Goal: Information Seeking & Learning: Learn about a topic

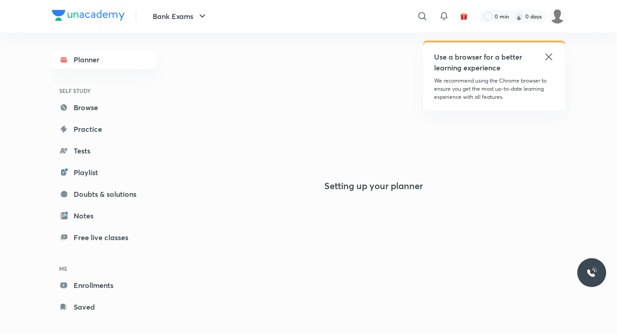
click at [550, 62] on div "Use a browser for a better learning experience" at bounding box center [494, 62] width 120 height 22
click at [547, 56] on icon at bounding box center [548, 56] width 7 height 7
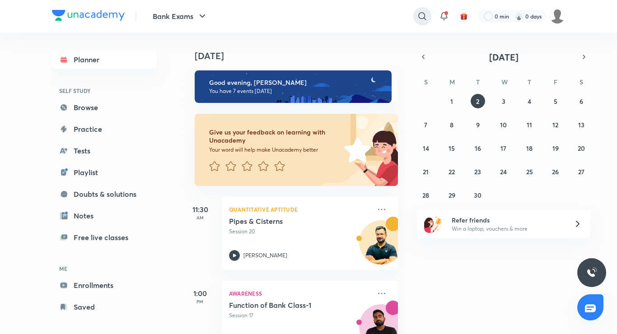
click at [424, 18] on icon at bounding box center [422, 16] width 8 height 8
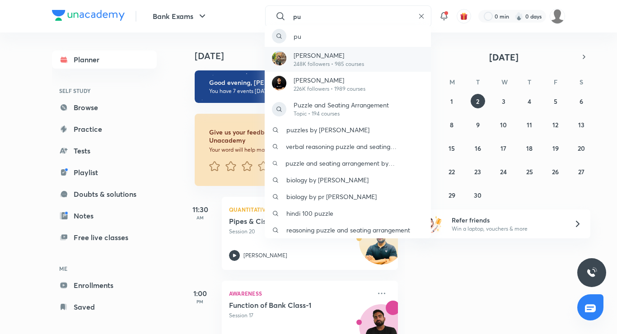
type input "pu"
click at [326, 61] on p "248K followers • 985 courses" at bounding box center [329, 64] width 70 height 8
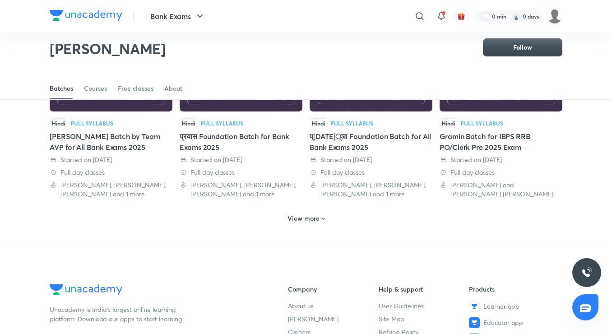
scroll to position [445, 0]
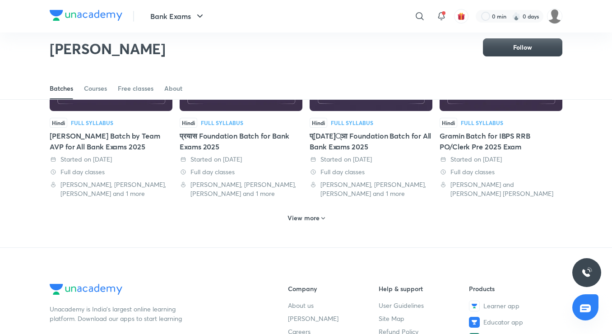
click at [309, 216] on h6 "View more" at bounding box center [304, 218] width 32 height 9
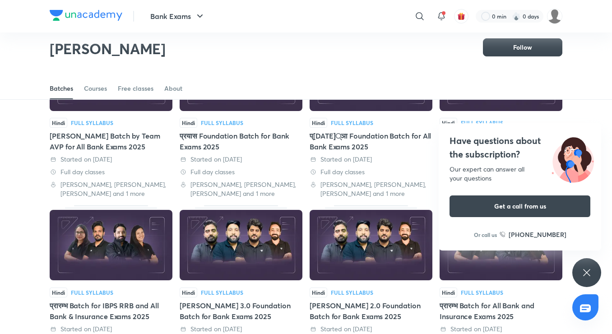
click at [585, 273] on icon at bounding box center [587, 272] width 11 height 11
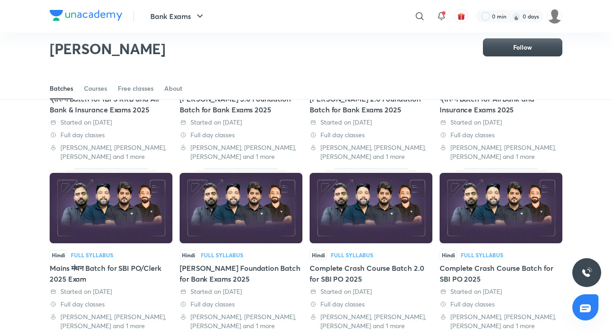
scroll to position [671, 0]
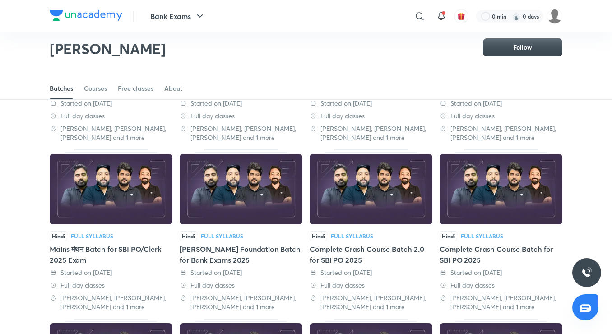
click at [98, 248] on div "Mains मंथन Batch for SBI PO/Clerk 2025 Exam" at bounding box center [111, 255] width 123 height 22
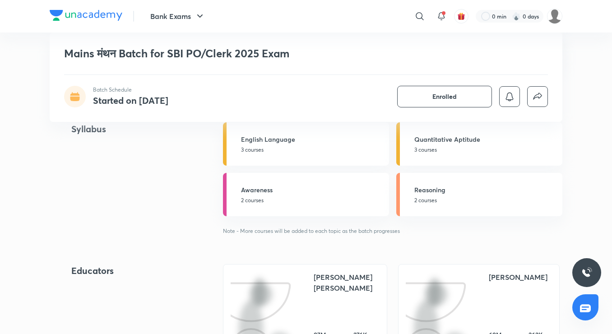
scroll to position [361, 0]
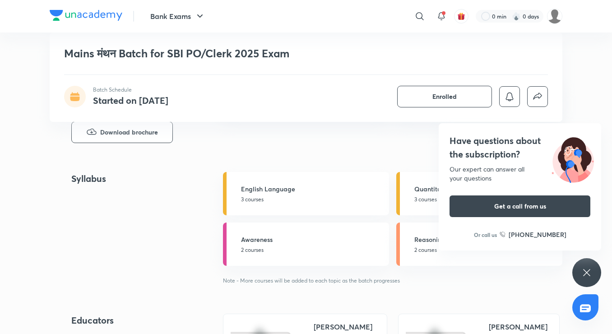
click at [593, 274] on div "Have questions about the subscription? Our expert can answer all your questions…" at bounding box center [587, 272] width 29 height 29
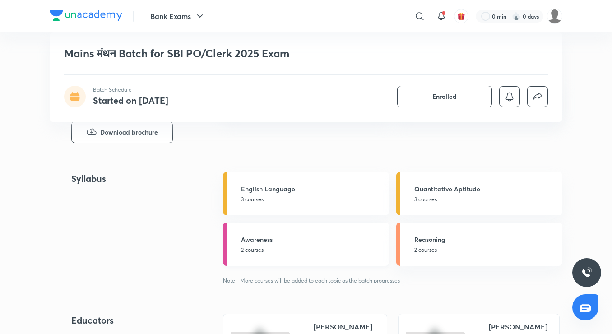
click at [348, 246] on p "2 courses" at bounding box center [312, 250] width 143 height 8
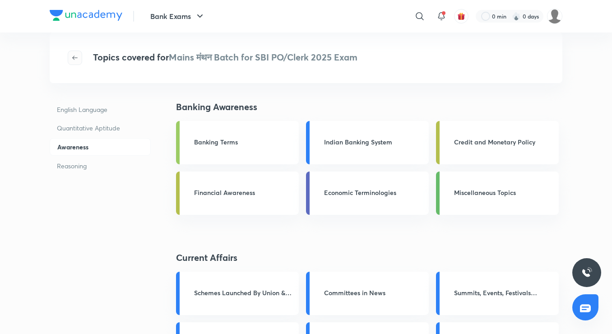
click at [79, 60] on span "button" at bounding box center [75, 57] width 14 height 7
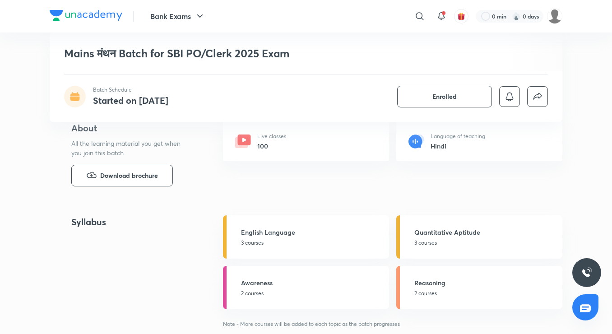
scroll to position [361, 0]
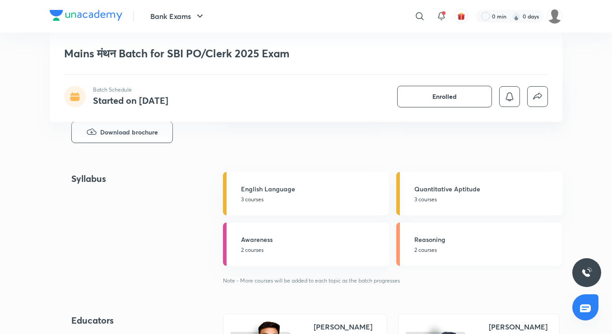
click at [443, 251] on p "2 courses" at bounding box center [486, 250] width 143 height 8
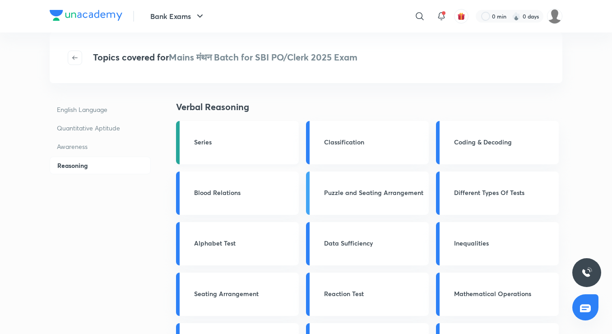
click at [213, 149] on link "Series" at bounding box center [237, 142] width 123 height 43
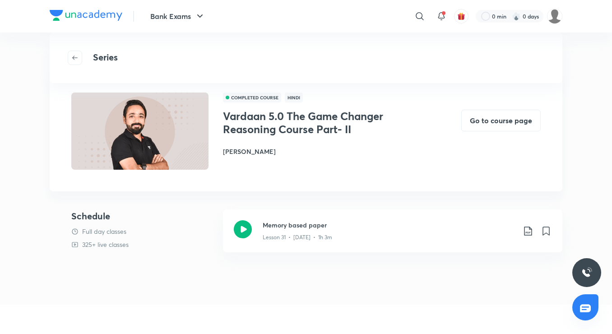
scroll to position [45, 0]
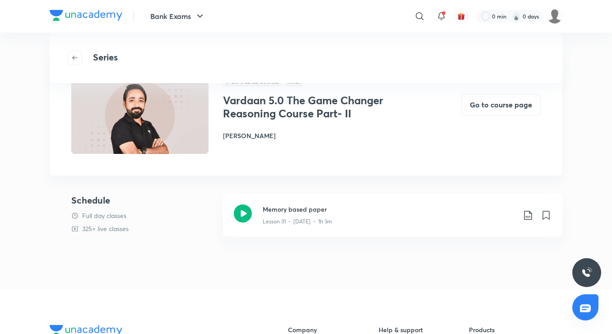
click at [312, 250] on div "COMPLETED COURSE Hindi Vardaan 5.0 The Game Changer Reasoning Course Part- II […" at bounding box center [306, 163] width 513 height 216
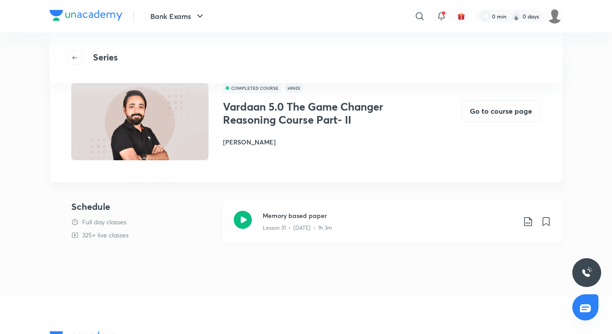
scroll to position [0, 0]
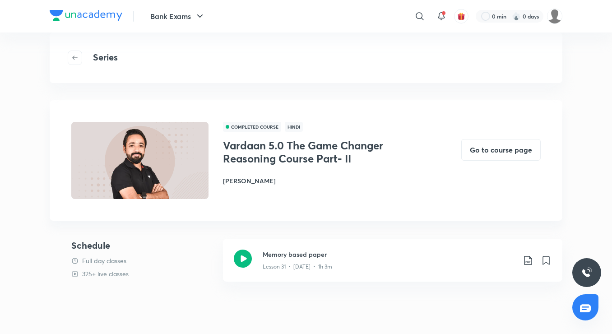
click at [83, 61] on div at bounding box center [78, 58] width 20 height 14
click at [73, 60] on icon "button" at bounding box center [74, 57] width 7 height 7
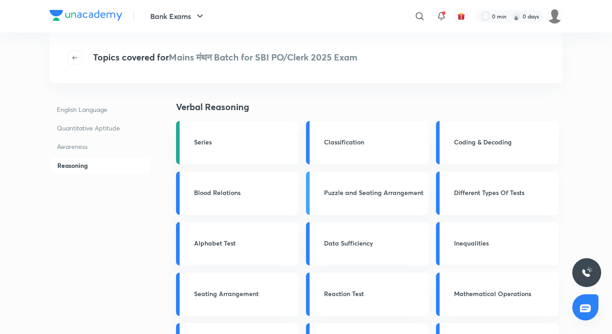
click at [479, 248] on div "Inequalities" at bounding box center [503, 243] width 99 height 11
click at [472, 239] on h3 "Inequalities" at bounding box center [503, 242] width 99 height 9
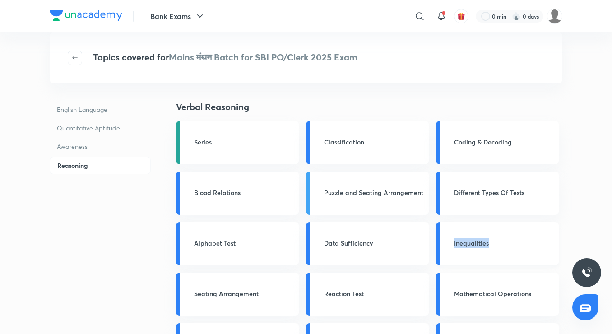
drag, startPoint x: 472, startPoint y: 239, endPoint x: 470, endPoint y: 235, distance: 5.0
click at [472, 239] on h3 "Inequalities" at bounding box center [503, 242] width 99 height 9
click at [470, 234] on div "Inequalities" at bounding box center [497, 243] width 123 height 43
click at [468, 232] on div "Inequalities" at bounding box center [497, 243] width 123 height 43
click at [467, 233] on div "Inequalities" at bounding box center [497, 243] width 123 height 43
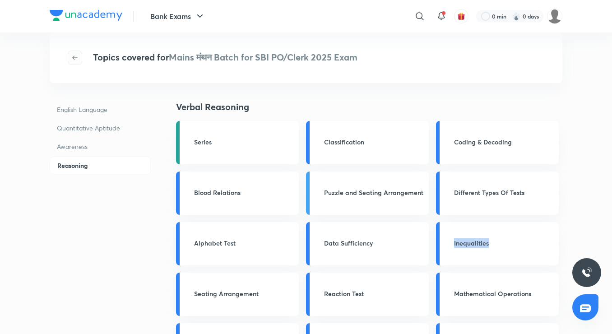
drag, startPoint x: 61, startPoint y: 57, endPoint x: 69, endPoint y: 57, distance: 7.7
click at [62, 57] on div "Topics covered for Mains मंथन Batch for SBI PO/Clerk 2025 Exam" at bounding box center [306, 58] width 513 height 51
click at [75, 58] on icon "button" at bounding box center [74, 57] width 7 height 7
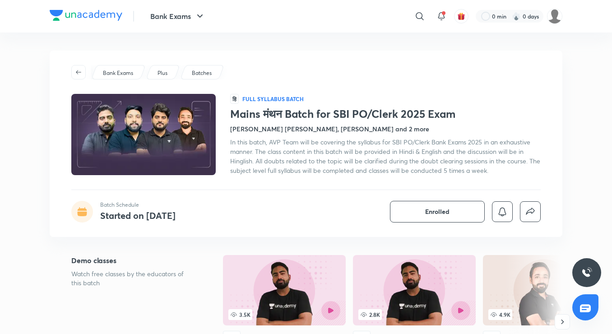
click at [202, 74] on p "Batches" at bounding box center [202, 73] width 20 height 8
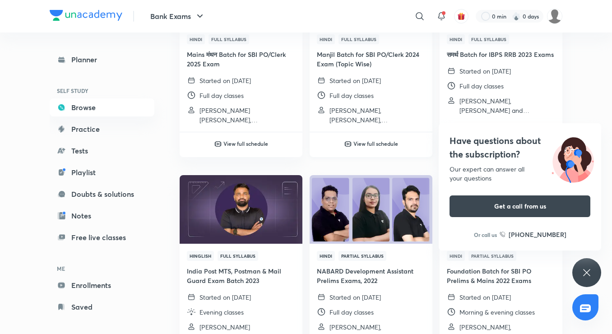
scroll to position [406, 0]
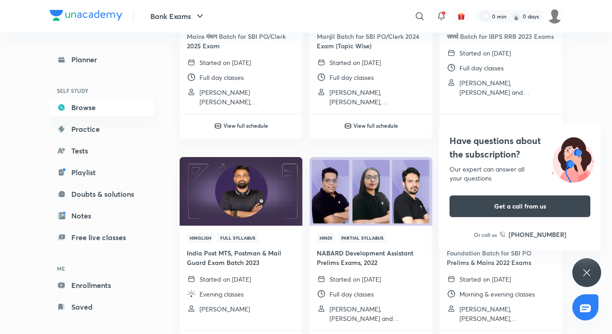
click at [578, 284] on div "Have questions about the subscription? Our expert can answer all your questions…" at bounding box center [587, 272] width 29 height 29
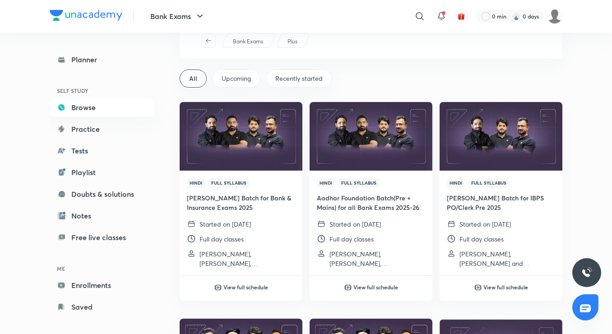
scroll to position [0, 0]
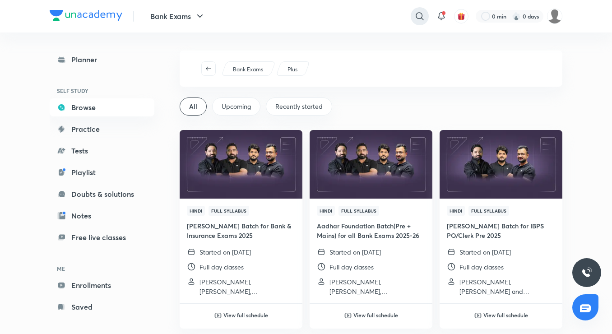
click at [417, 13] on icon at bounding box center [420, 16] width 11 height 11
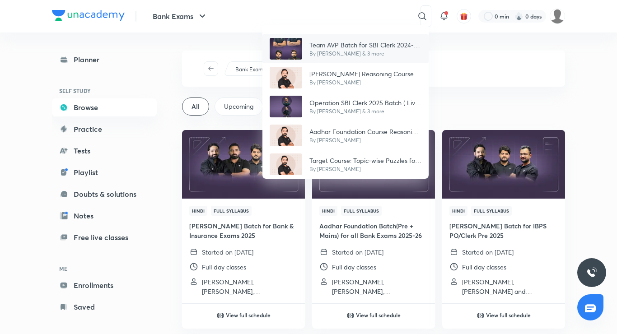
click at [340, 53] on p "By [PERSON_NAME] & 3 more" at bounding box center [365, 54] width 112 height 8
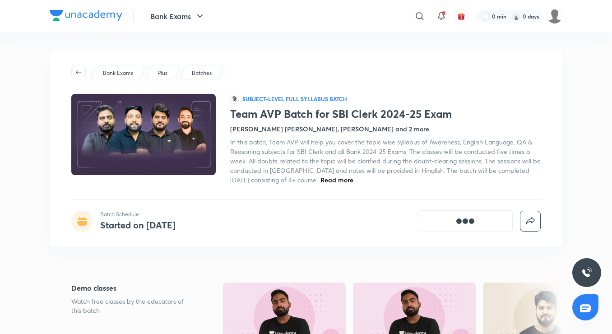
click at [191, 79] on div "Batches" at bounding box center [202, 72] width 44 height 14
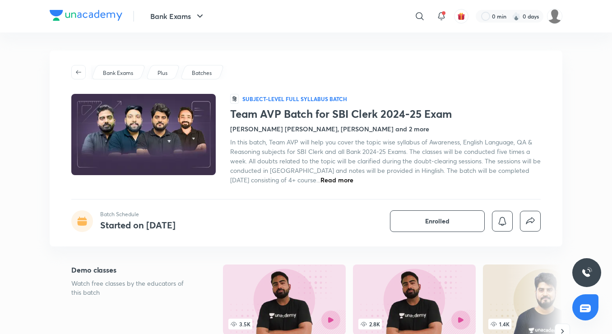
click at [206, 75] on p "Batches" at bounding box center [202, 73] width 20 height 8
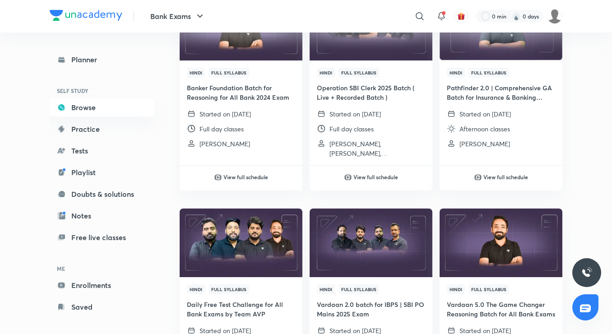
scroll to position [1084, 0]
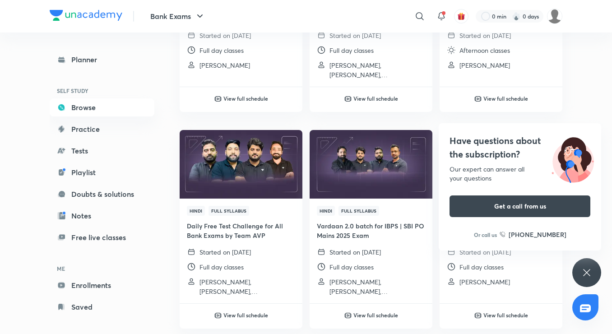
click at [597, 272] on div "Have questions about the subscription? Our expert can answer all your questions…" at bounding box center [587, 272] width 29 height 29
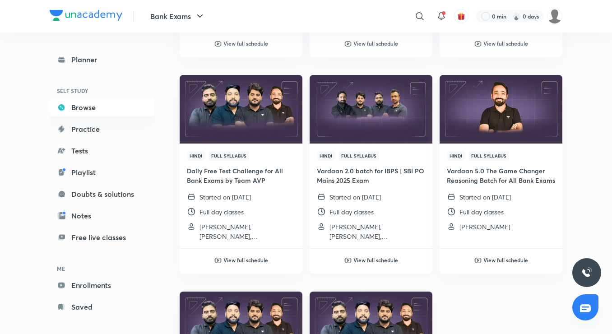
scroll to position [1174, 0]
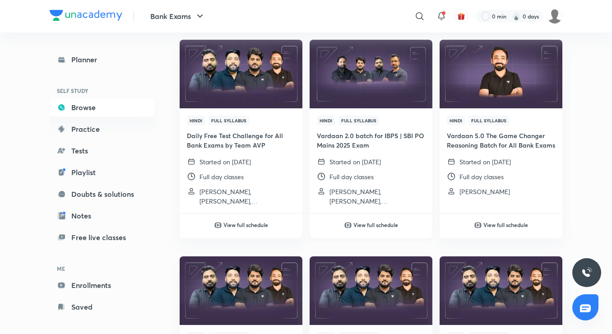
click at [369, 152] on div "Hindi Full Syllabus Vardaan 2.0 batch for IBPS | SBI PO Mains 2025 Exam Started…" at bounding box center [371, 160] width 123 height 105
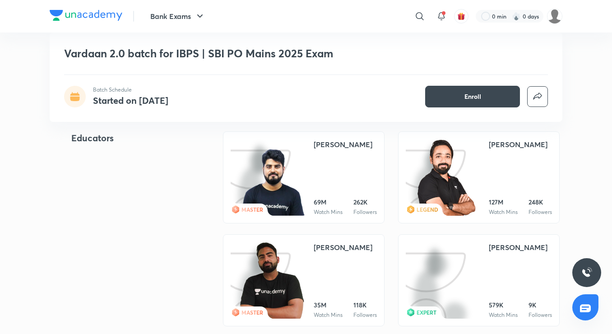
scroll to position [722, 0]
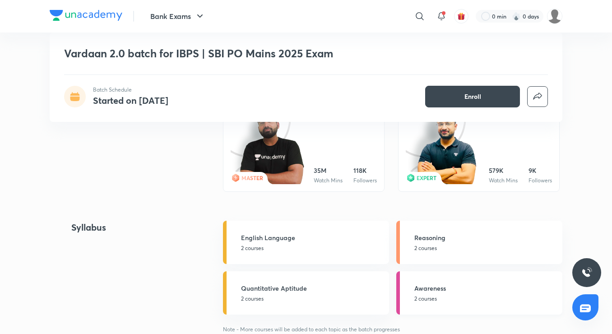
click at [442, 297] on p "2 courses" at bounding box center [486, 299] width 143 height 8
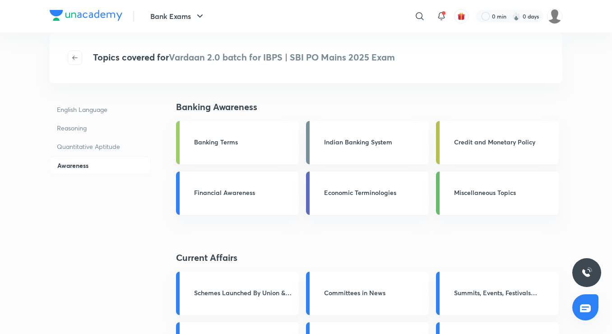
click at [77, 65] on div "Topics covered for Vardaan 2.0 batch for IBPS | SBI PO Mains 2025 Exam" at bounding box center [306, 58] width 513 height 51
click at [74, 52] on button "button" at bounding box center [75, 58] width 14 height 14
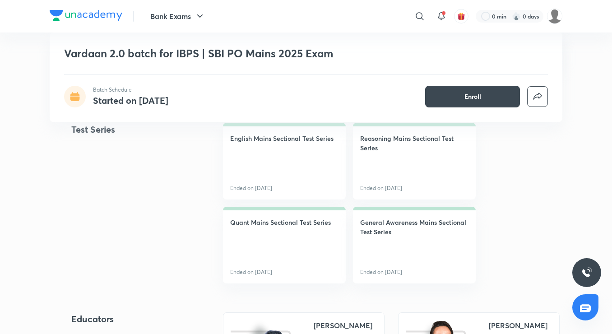
scroll to position [406, 0]
click at [424, 162] on link "Reasoning Mains Sectional Test Series Ended on [DATE]" at bounding box center [414, 161] width 123 height 77
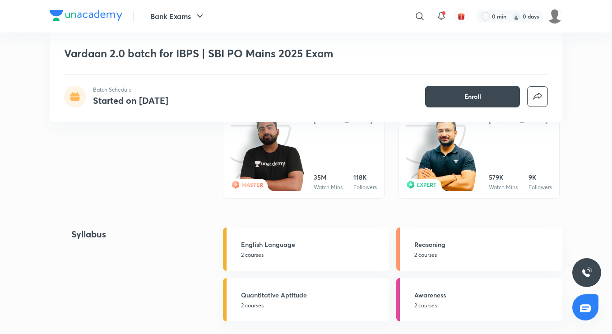
scroll to position [813, 0]
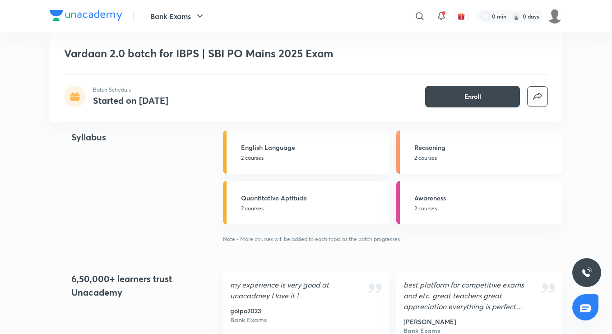
click at [419, 152] on div "Reasoning 2 courses" at bounding box center [486, 152] width 143 height 19
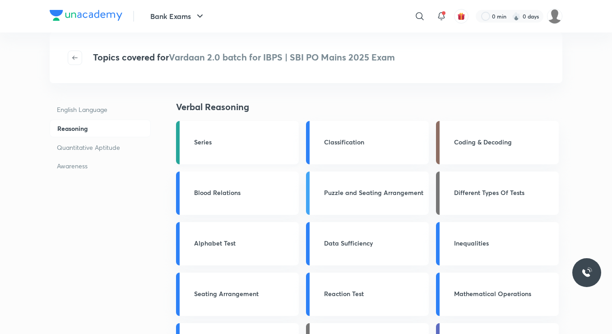
click at [210, 142] on h3 "Series" at bounding box center [243, 141] width 99 height 9
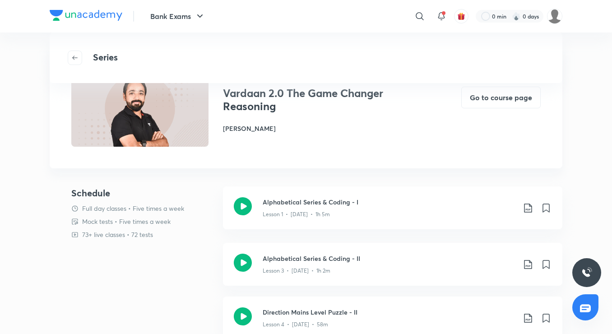
scroll to position [90, 0]
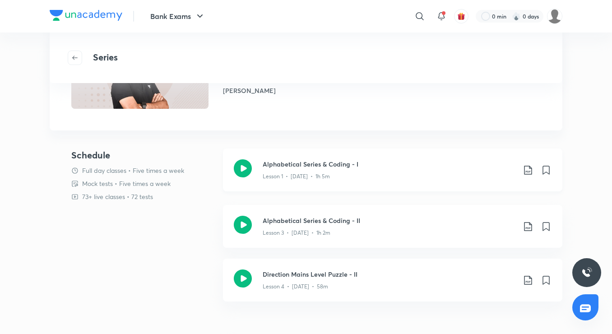
click at [346, 175] on div "Lesson 1 • [DATE] • 1h 5m" at bounding box center [389, 175] width 253 height 12
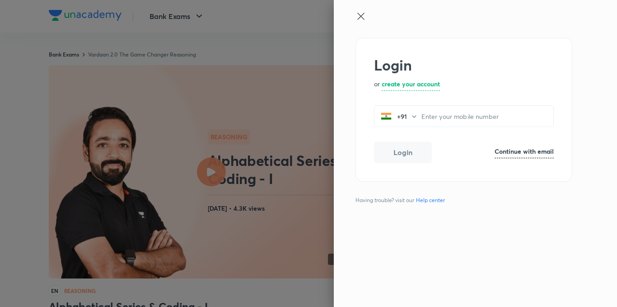
click at [359, 15] on icon at bounding box center [360, 16] width 11 height 11
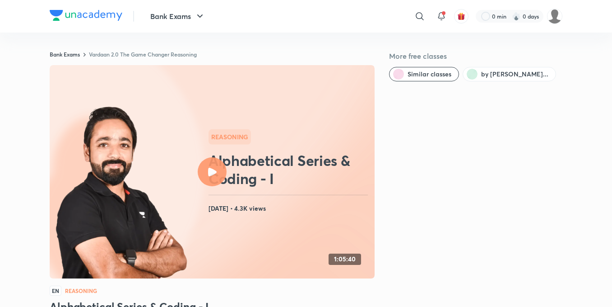
click at [214, 178] on div at bounding box center [212, 171] width 29 height 29
